Goal: Browse casually

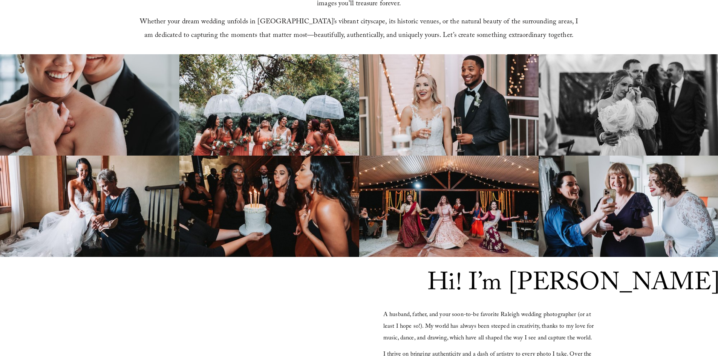
scroll to position [453, 0]
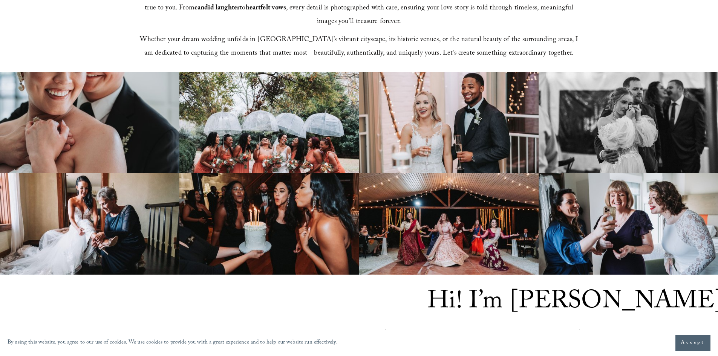
click at [285, 131] on img at bounding box center [270, 122] width 180 height 101
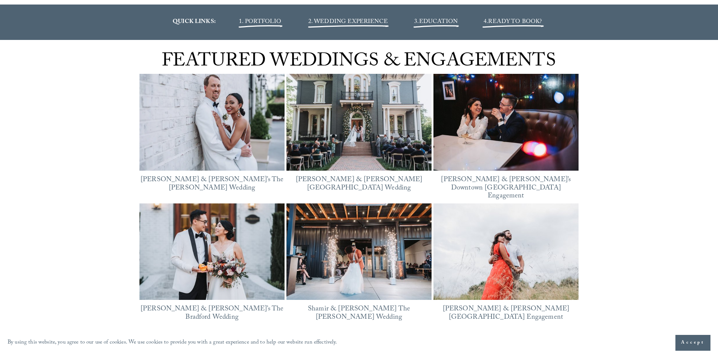
scroll to position [980, 0]
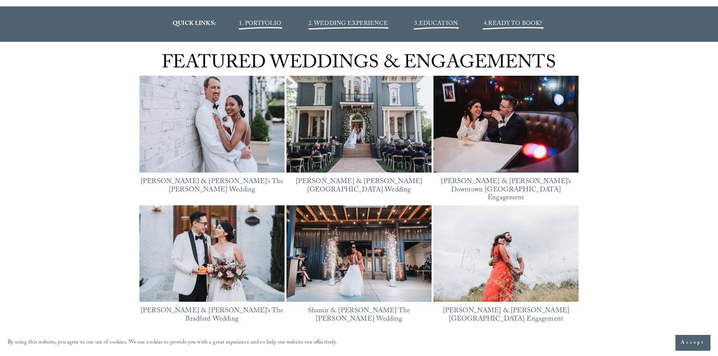
click at [223, 98] on img at bounding box center [212, 124] width 145 height 109
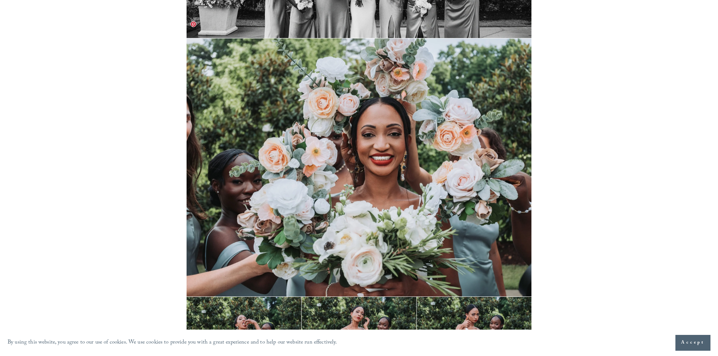
scroll to position [10182, 0]
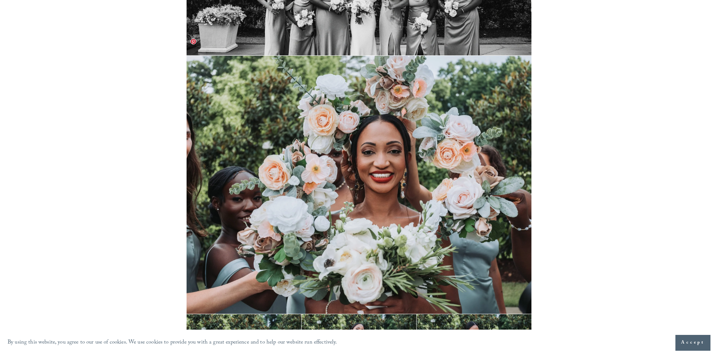
click at [371, 143] on img at bounding box center [359, 185] width 345 height 259
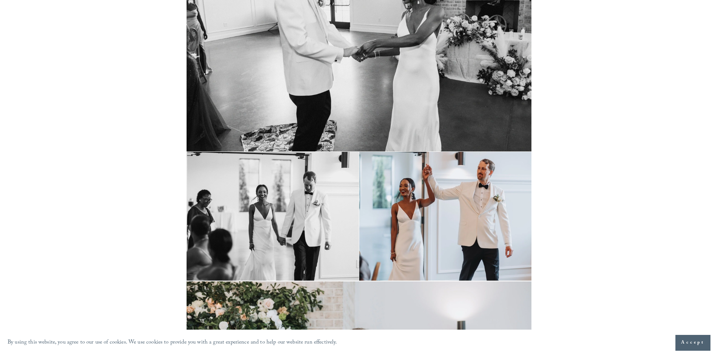
scroll to position [13274, 0]
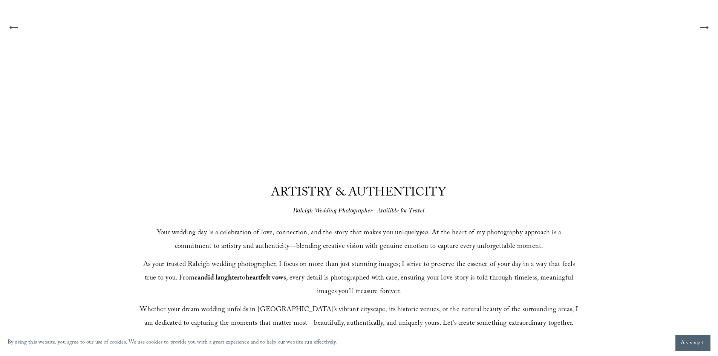
scroll to position [184, 0]
